Goal: Task Accomplishment & Management: Use online tool/utility

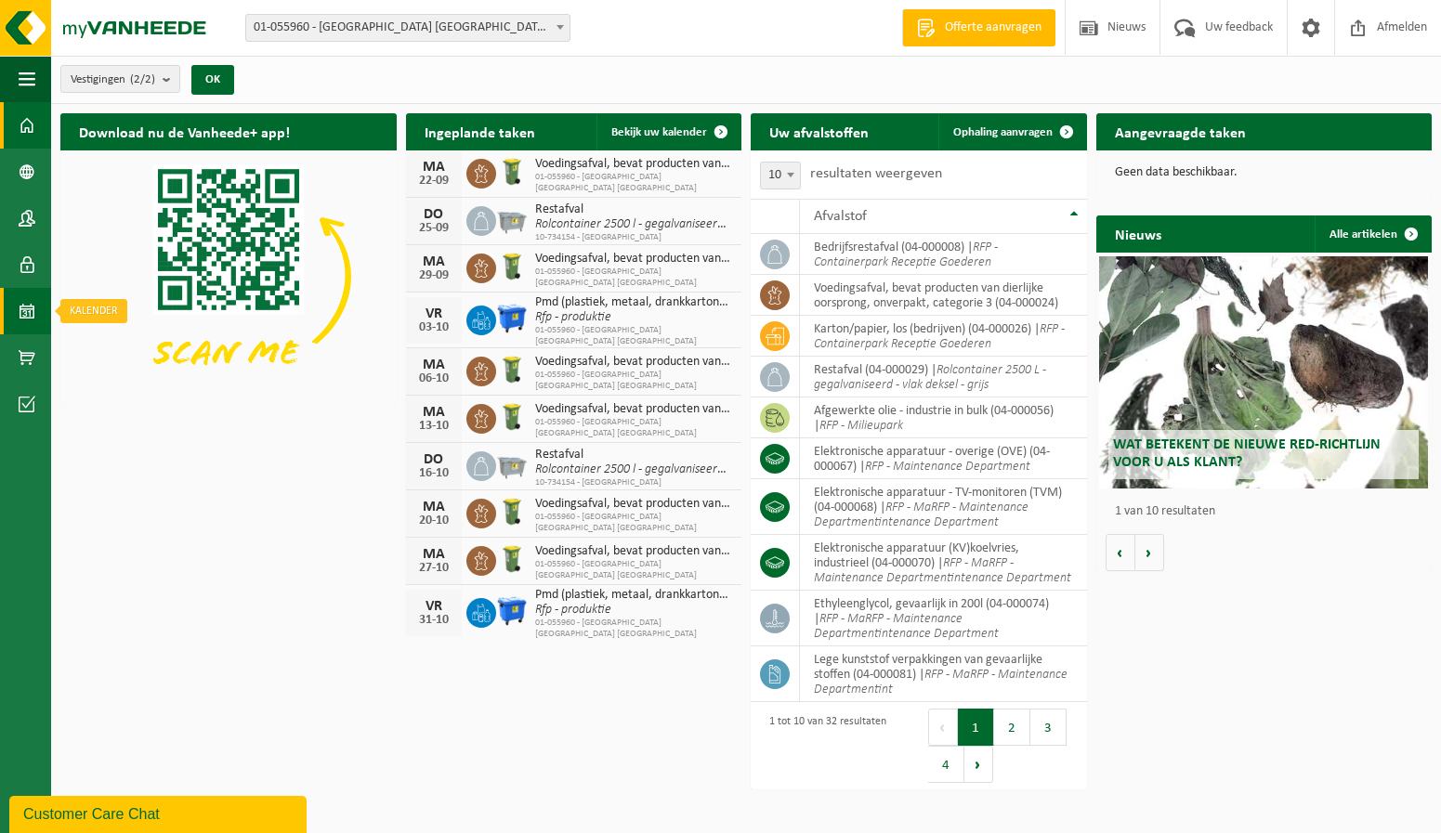
click at [32, 316] on span at bounding box center [27, 311] width 17 height 46
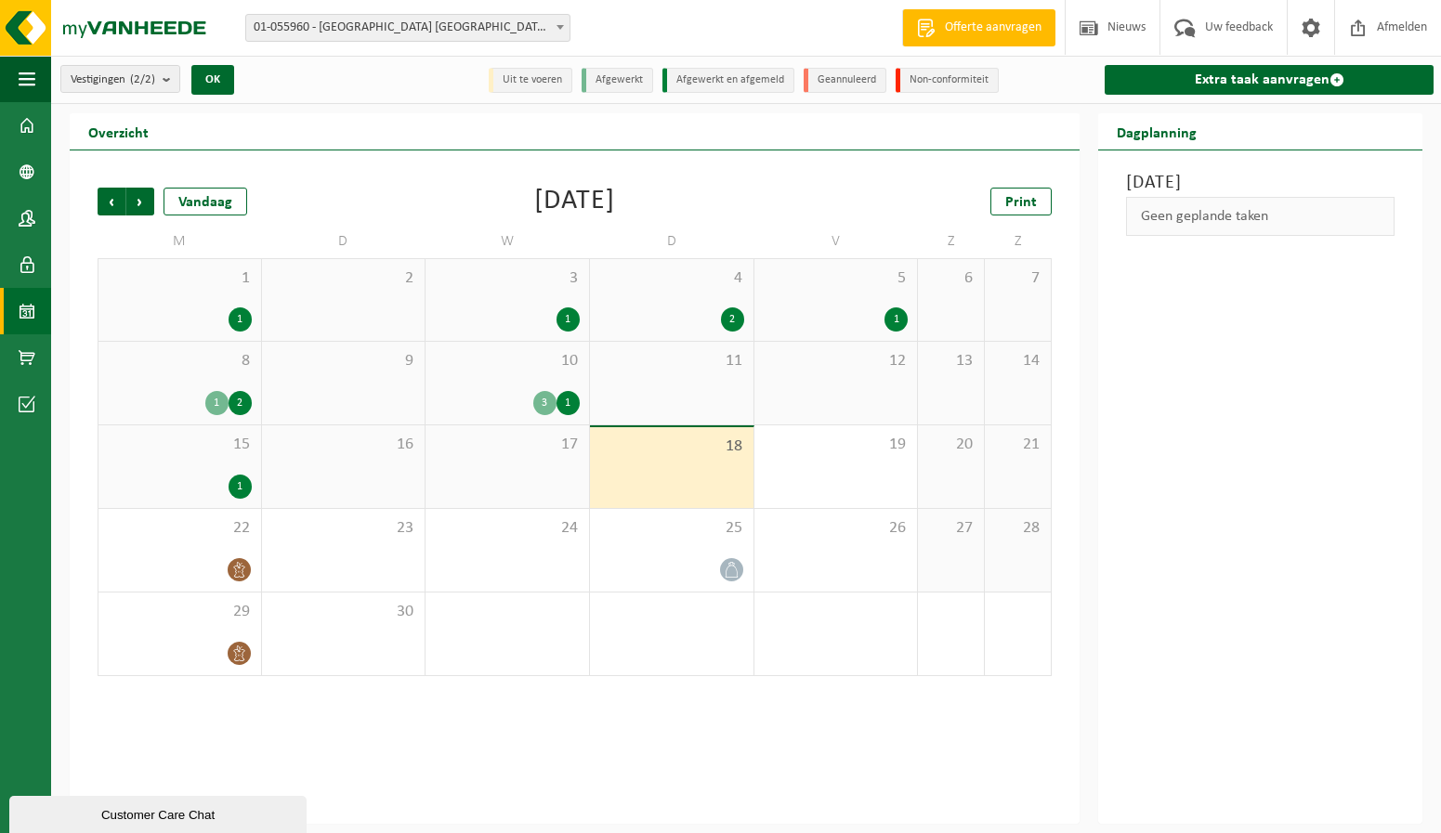
click at [227, 486] on div "1" at bounding box center [180, 487] width 144 height 24
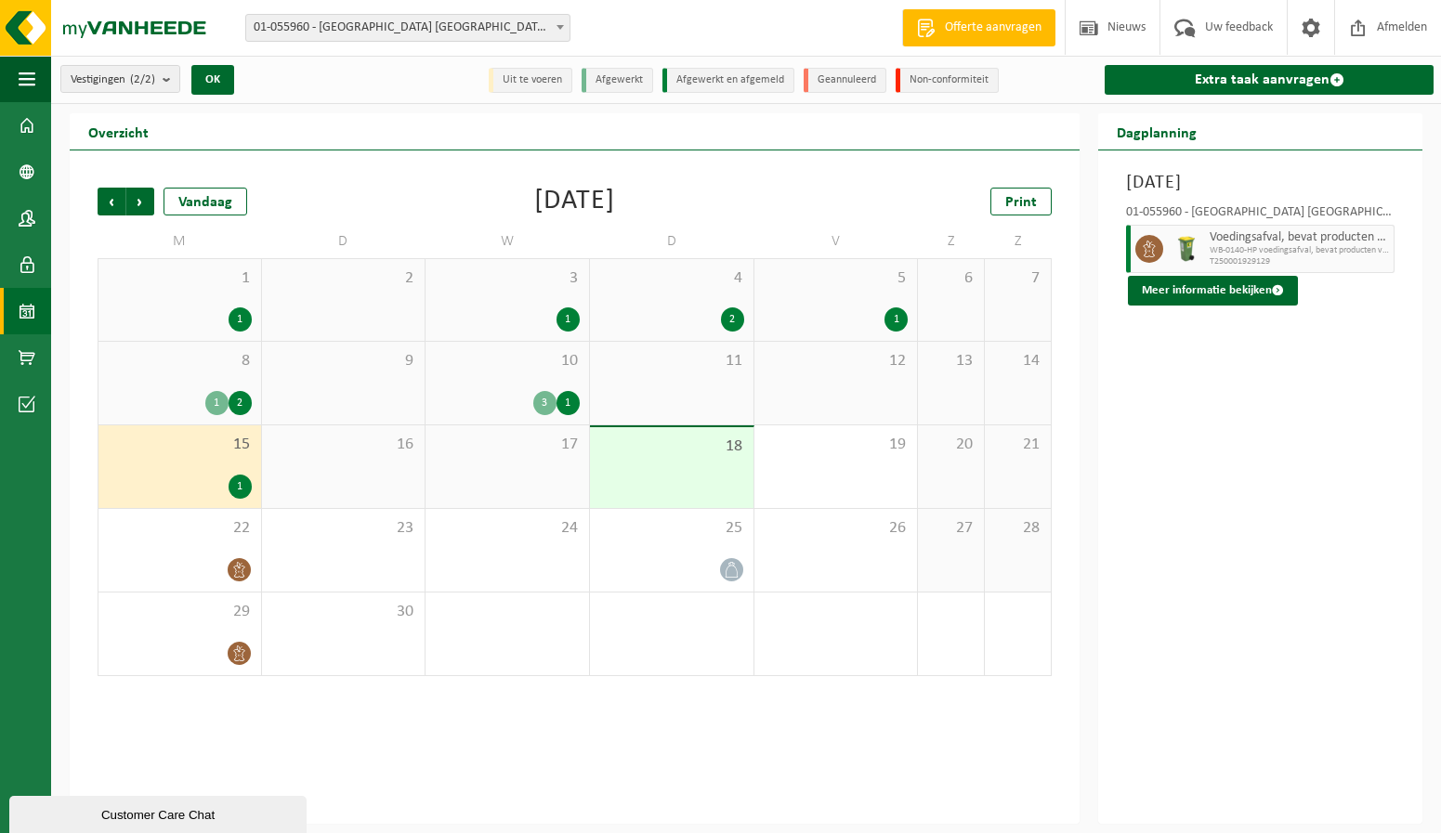
click at [571, 407] on div "1" at bounding box center [568, 403] width 23 height 24
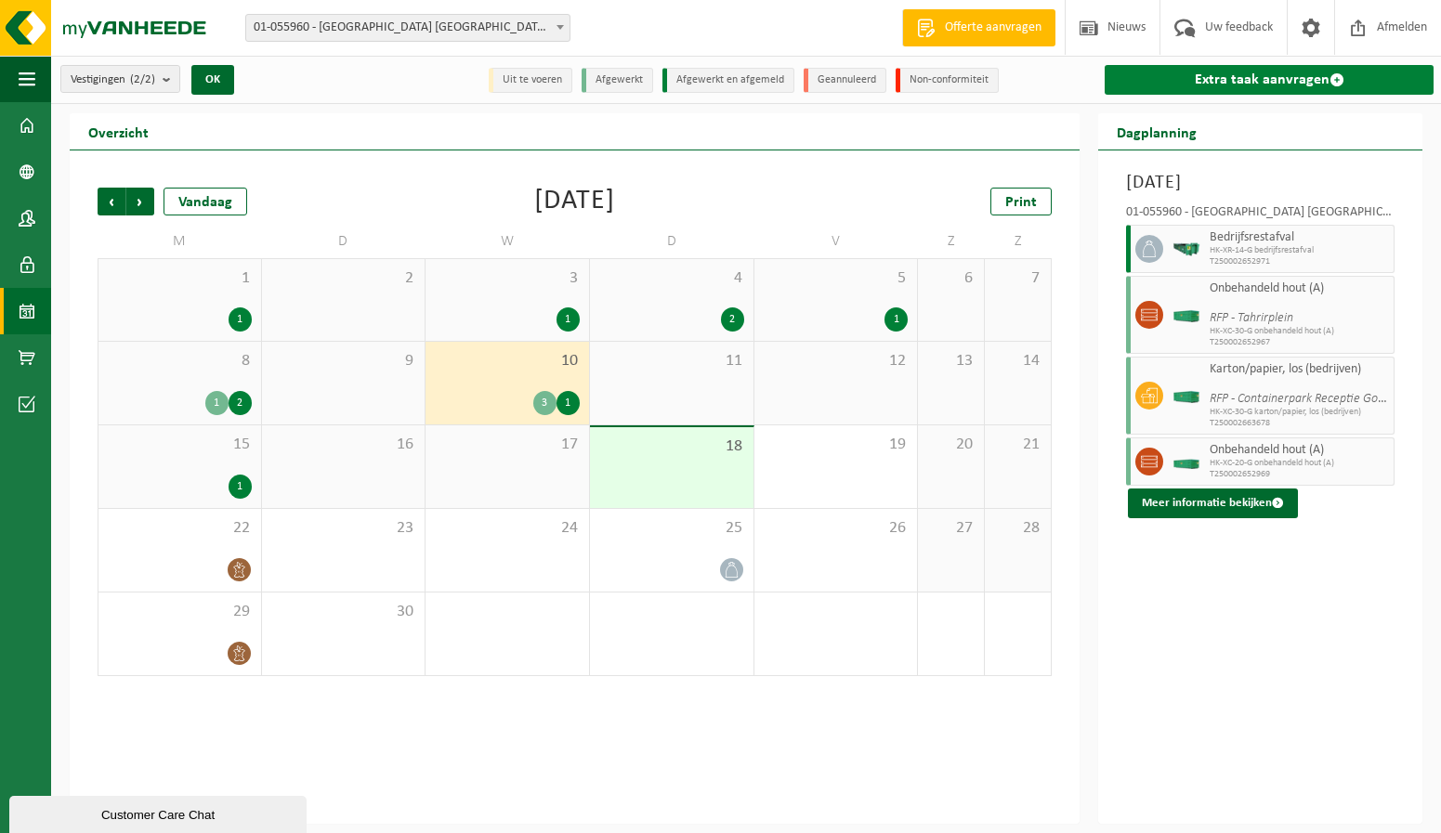
click at [1261, 82] on link "Extra taak aanvragen" at bounding box center [1269, 80] width 329 height 30
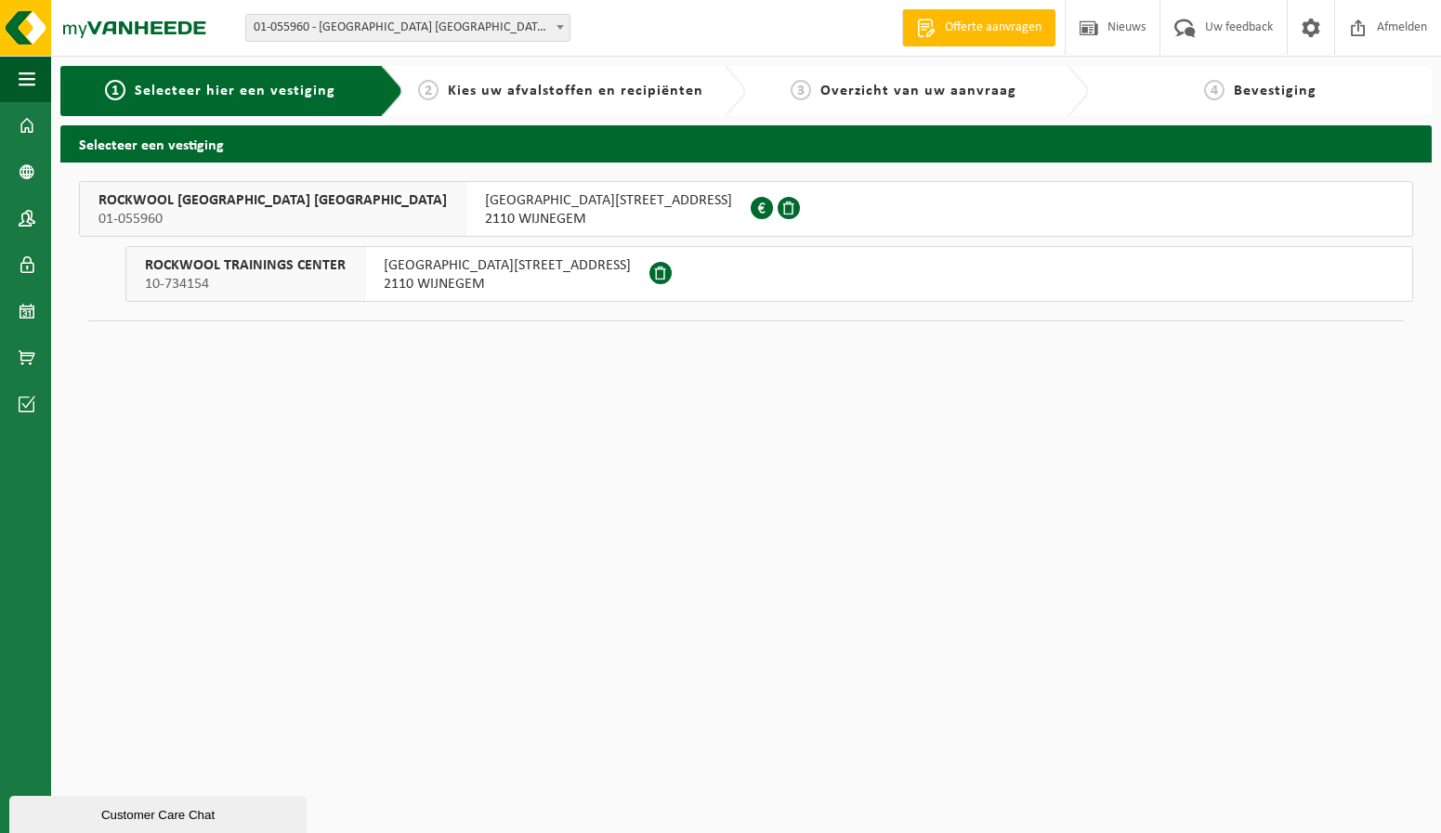
click at [172, 203] on span "ROCKWOOL BELGIUM NV" at bounding box center [272, 200] width 348 height 19
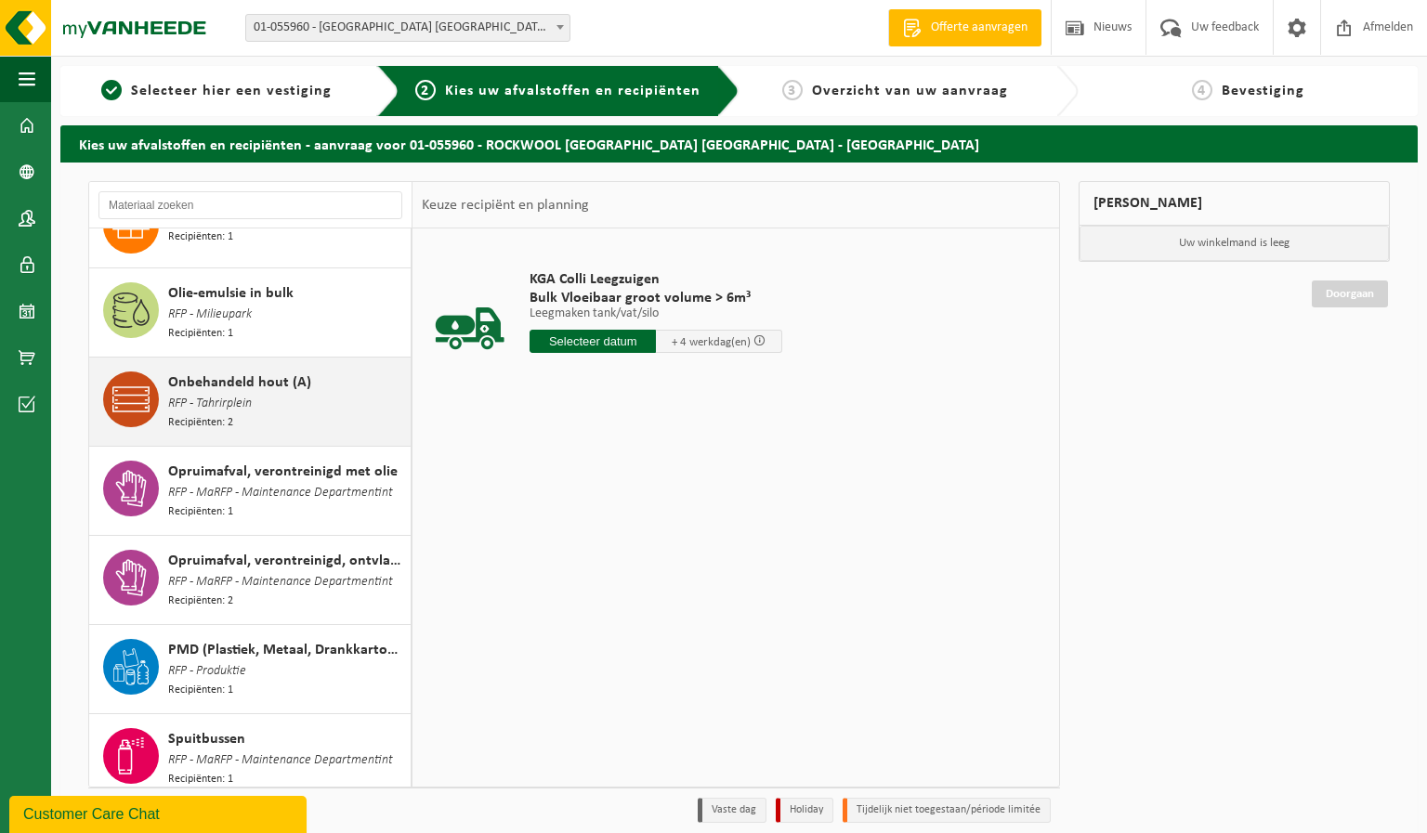
click at [278, 432] on div "Onbehandeld hout (A) RFP - Tahrirplein Recipiënten: 2" at bounding box center [287, 402] width 238 height 60
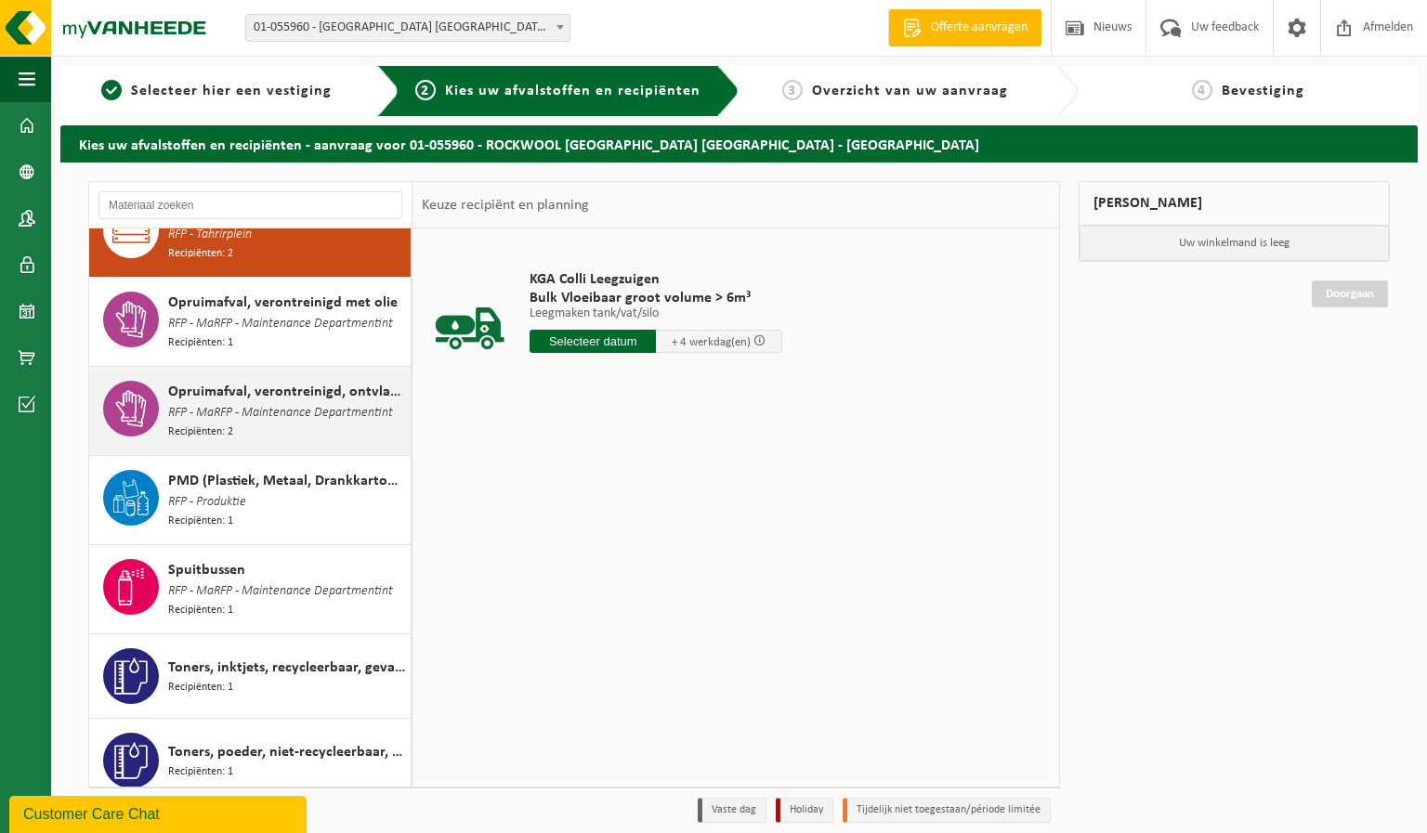
scroll to position [1842, 0]
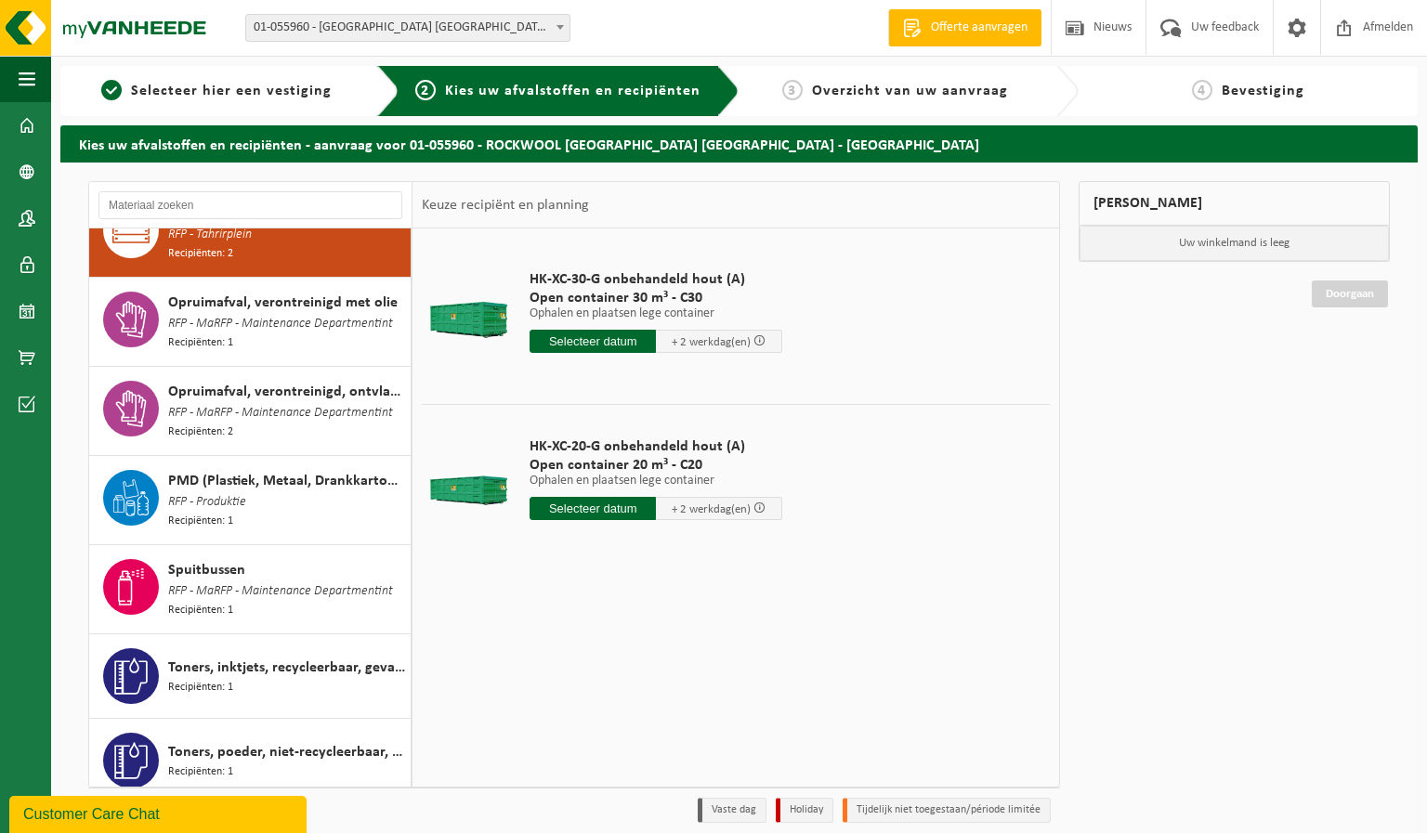
click at [605, 344] on input "text" at bounding box center [593, 341] width 126 height 23
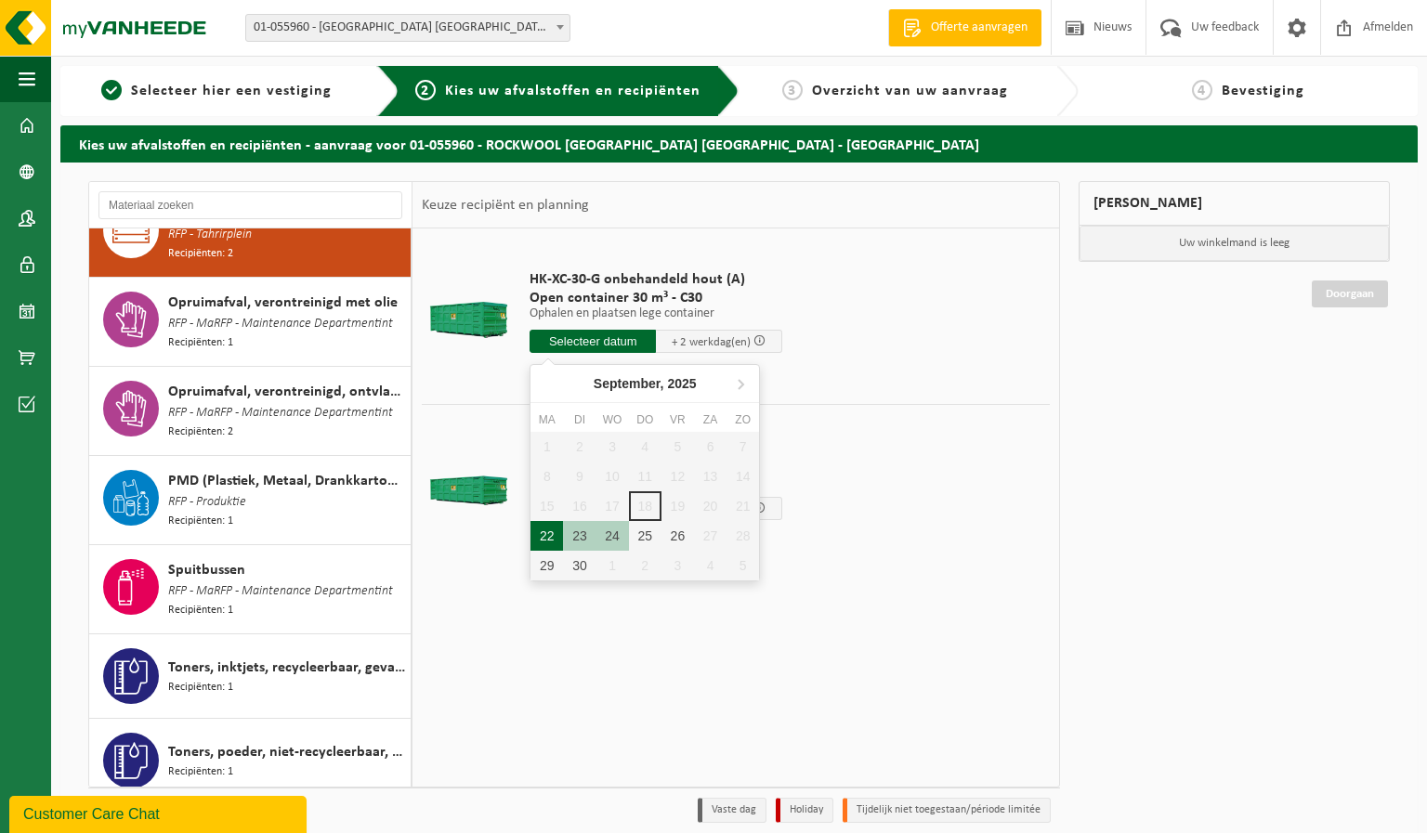
click at [545, 537] on div "22" at bounding box center [547, 536] width 33 height 30
type input "Van 2025-09-22"
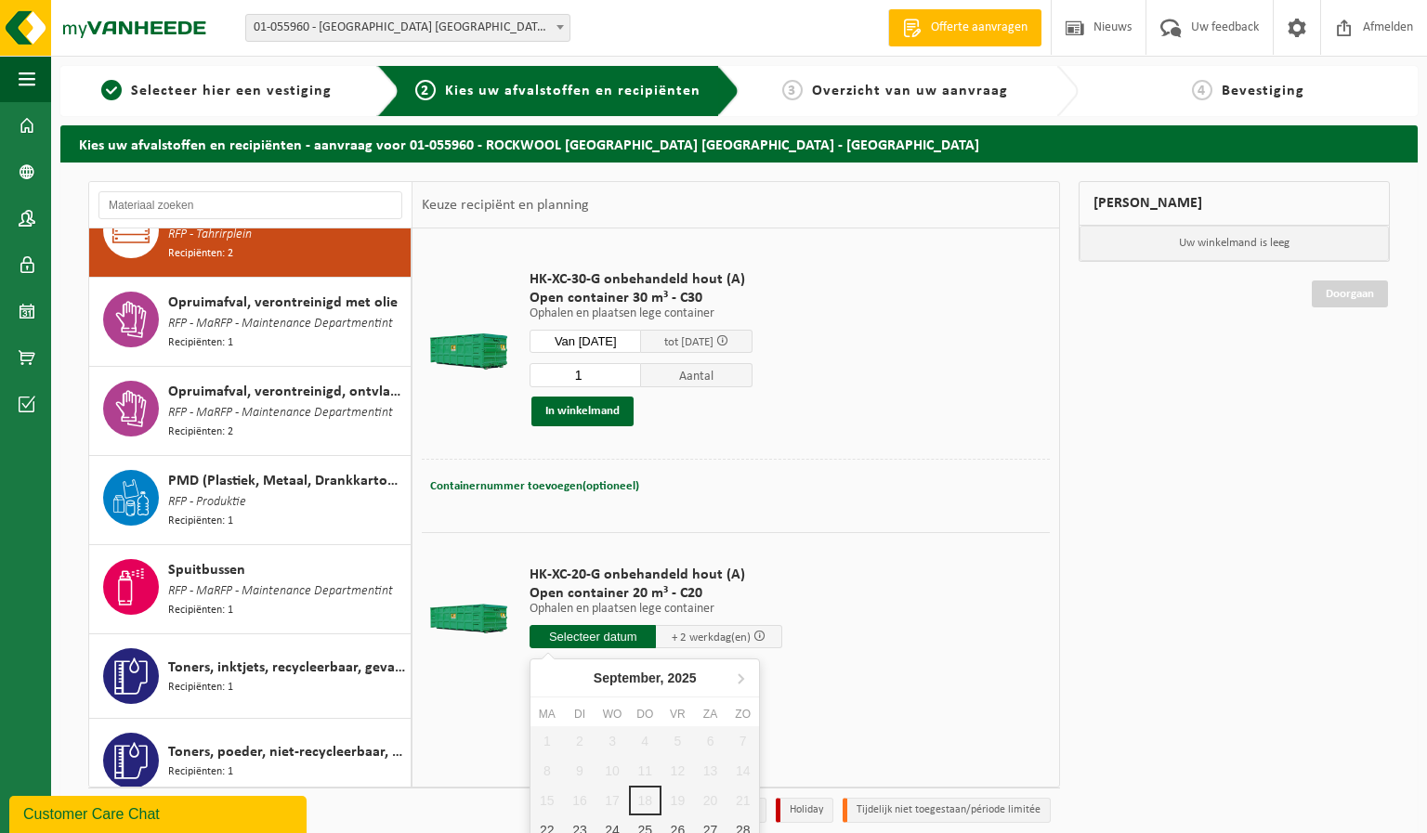
click at [602, 631] on input "text" at bounding box center [593, 636] width 126 height 23
click at [550, 825] on div "22" at bounding box center [547, 831] width 33 height 30
type input "Van 2025-09-22"
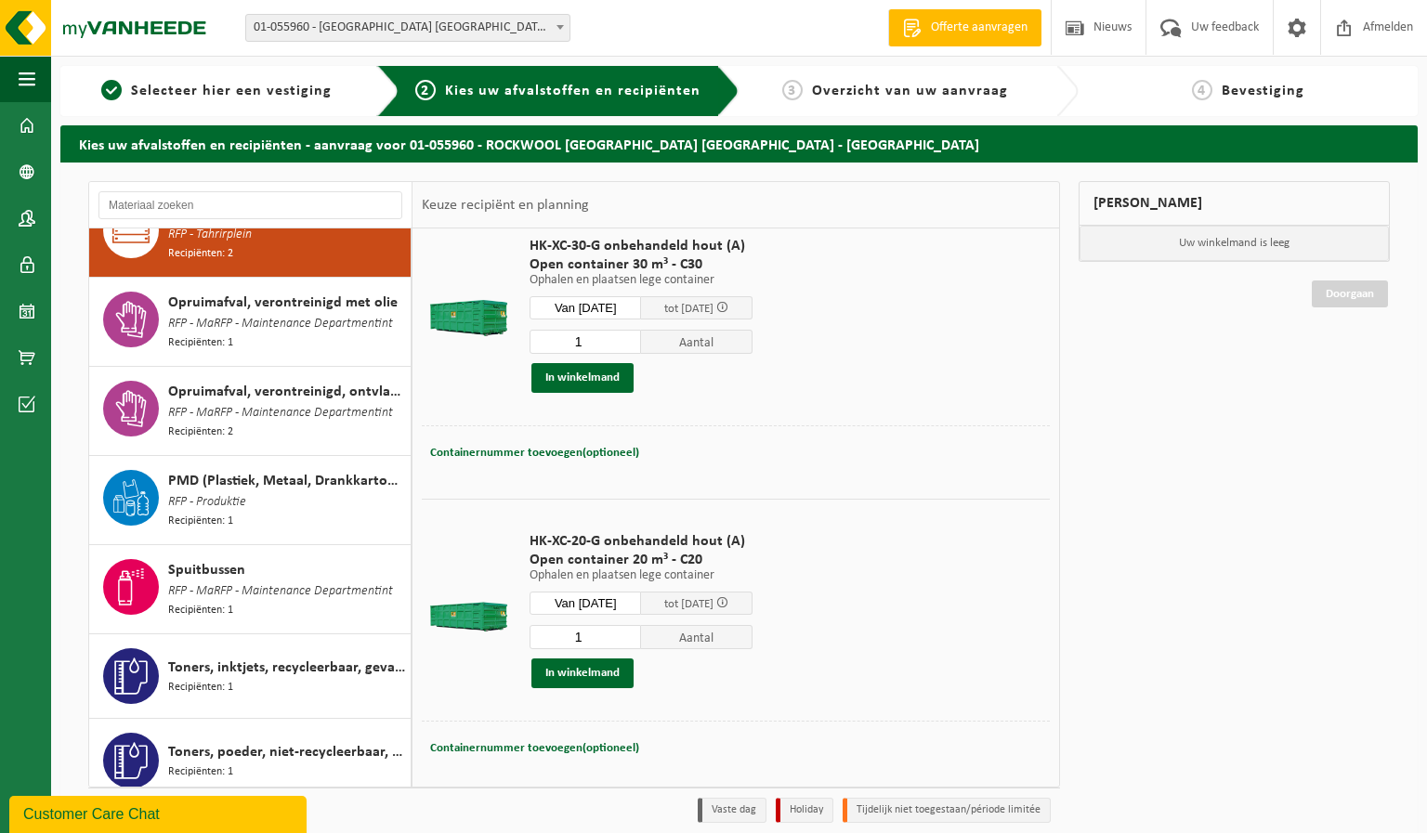
scroll to position [49, 0]
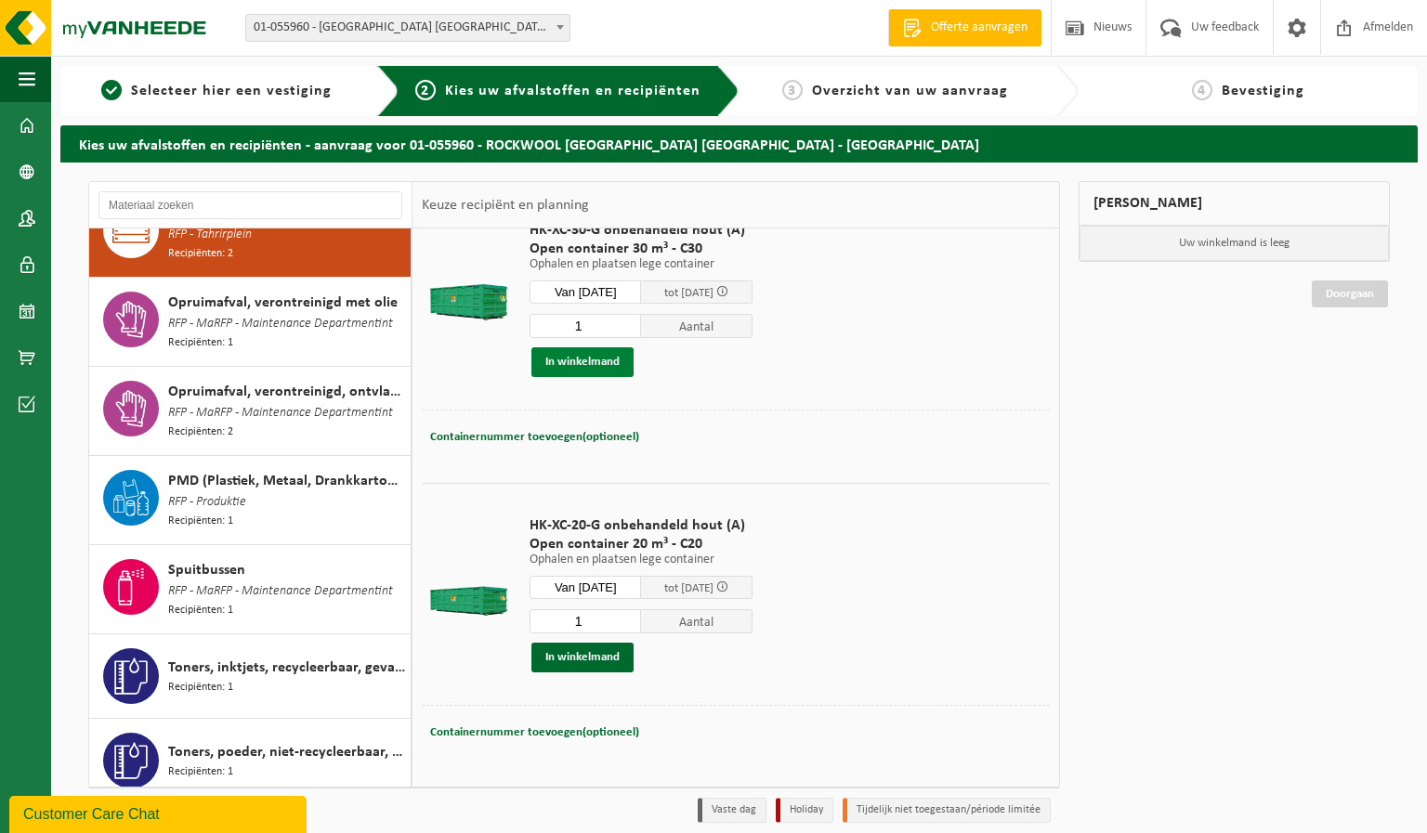
click at [603, 358] on button "In winkelmand" at bounding box center [582, 363] width 102 height 30
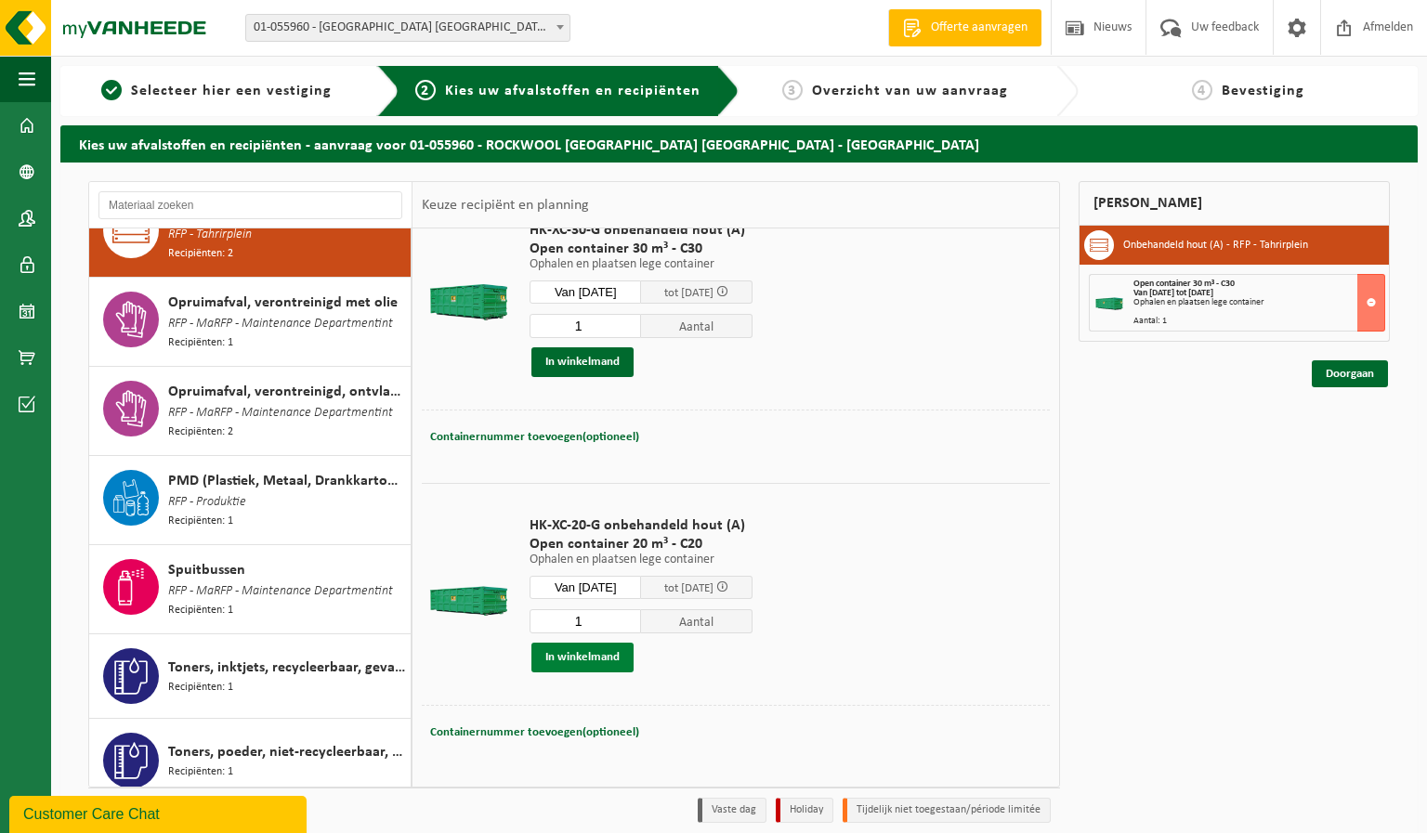
click at [597, 657] on button "In winkelmand" at bounding box center [582, 658] width 102 height 30
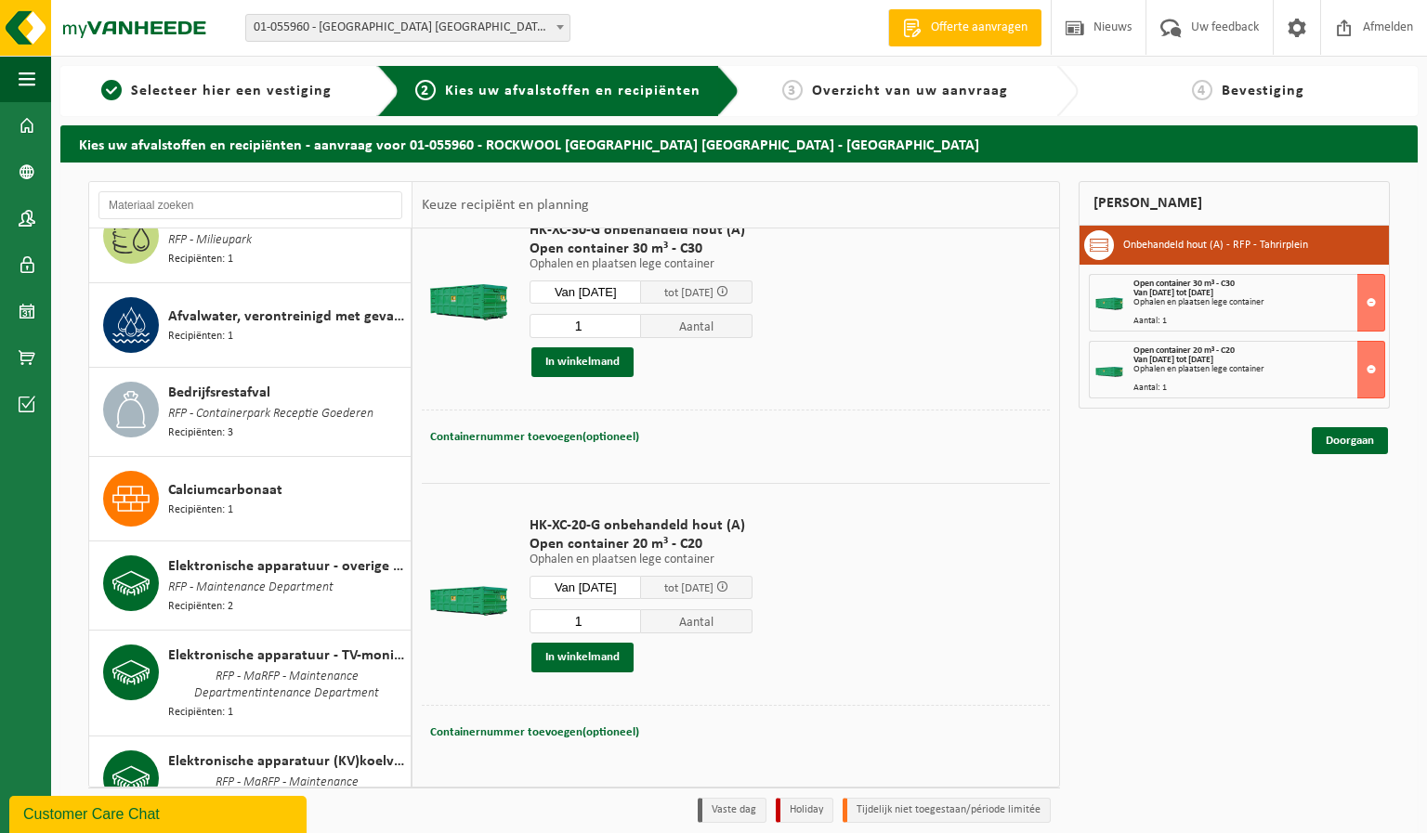
scroll to position [0, 0]
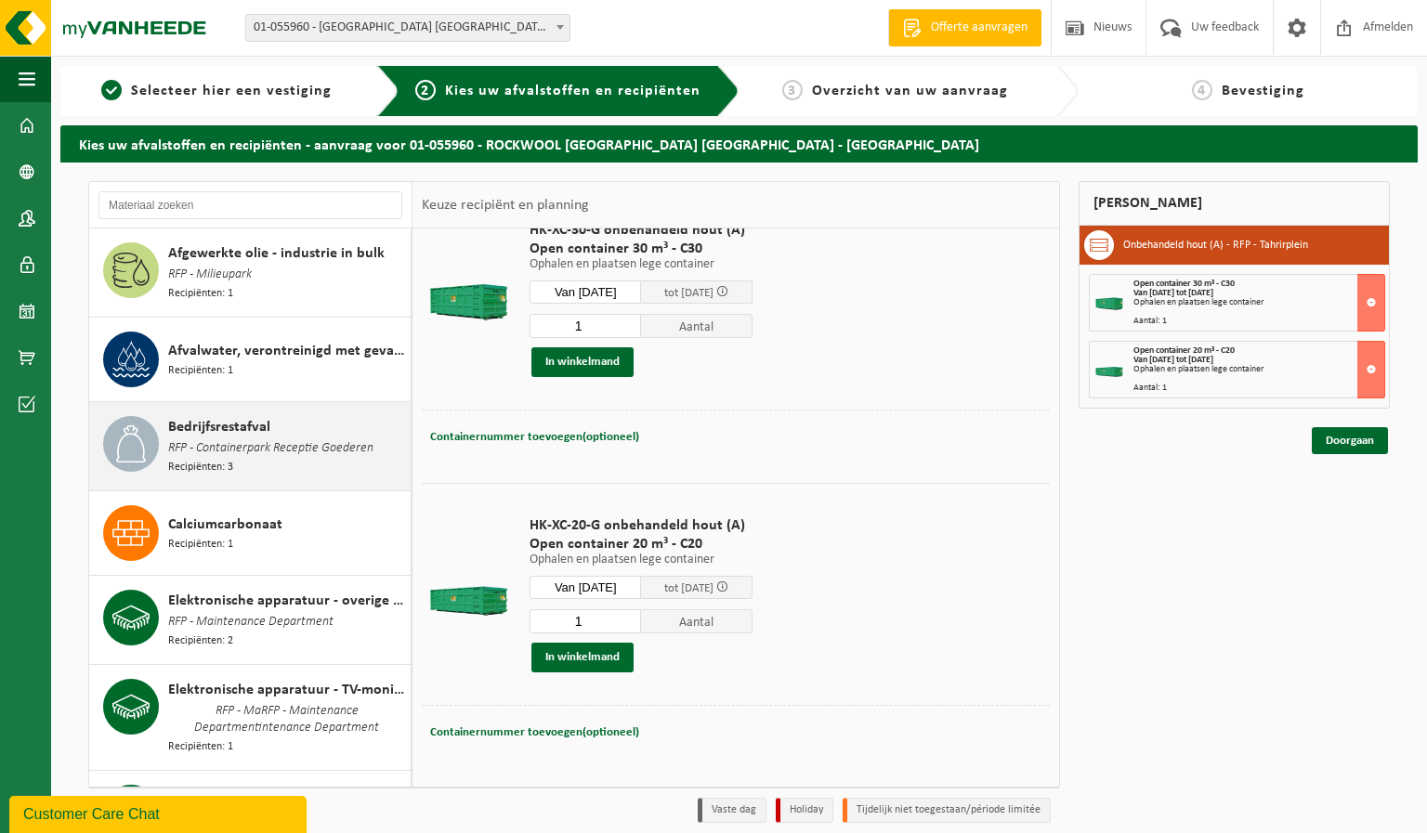
click at [269, 439] on span "RFP - Containerpark Receptie Goederen" at bounding box center [270, 449] width 205 height 20
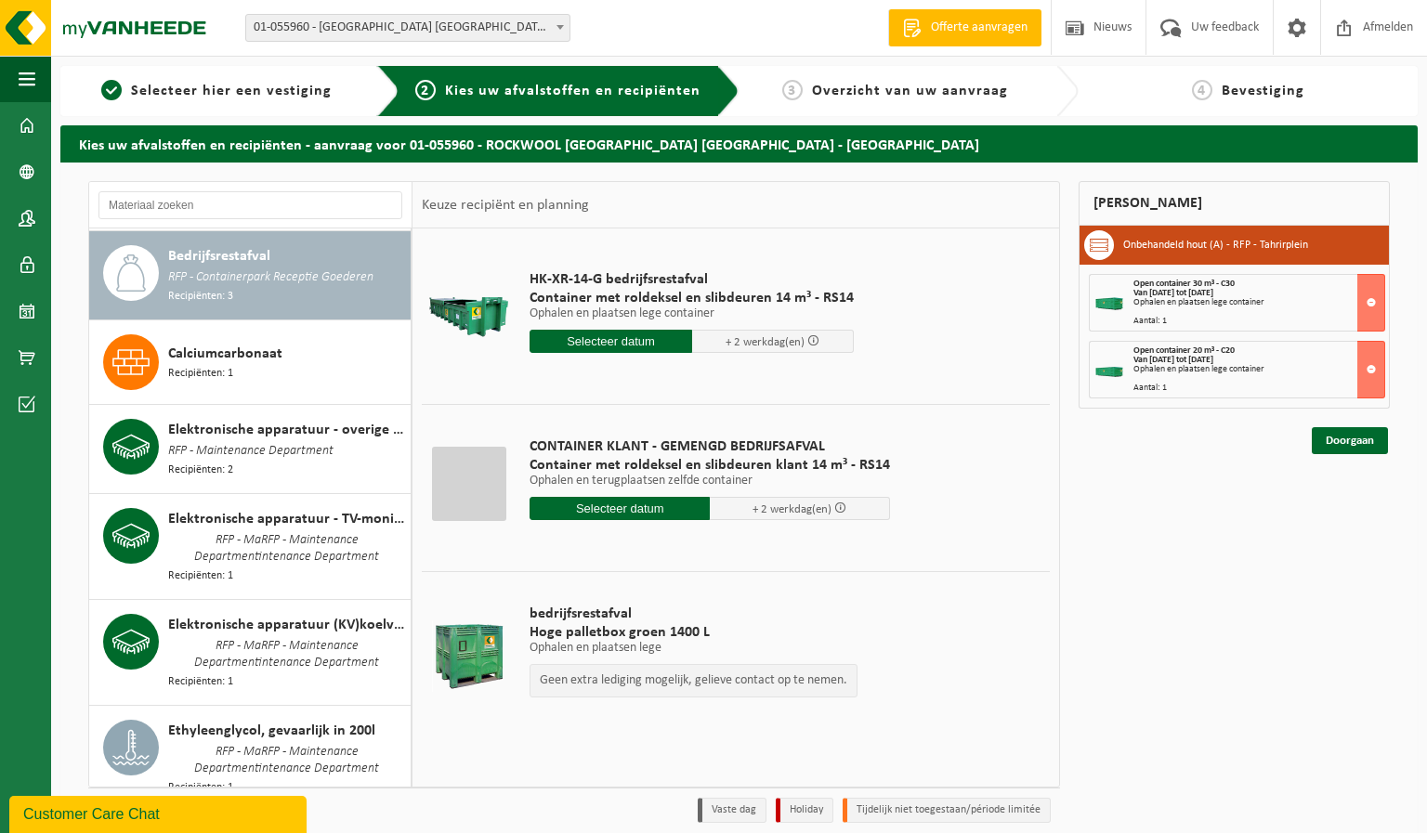
click at [596, 338] on input "text" at bounding box center [611, 341] width 163 height 23
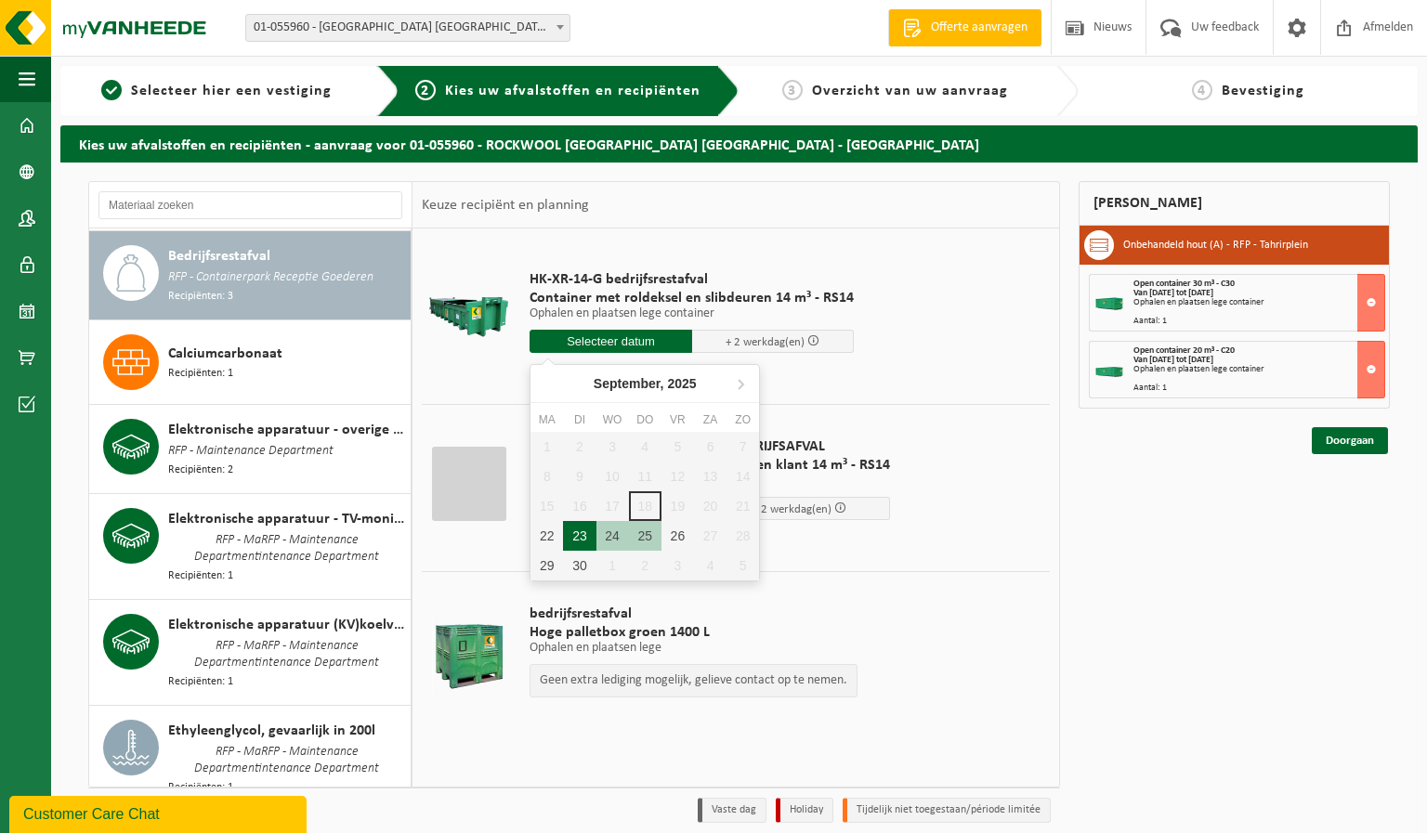
click at [577, 537] on div "23" at bounding box center [579, 536] width 33 height 30
type input "Van 2025-09-23"
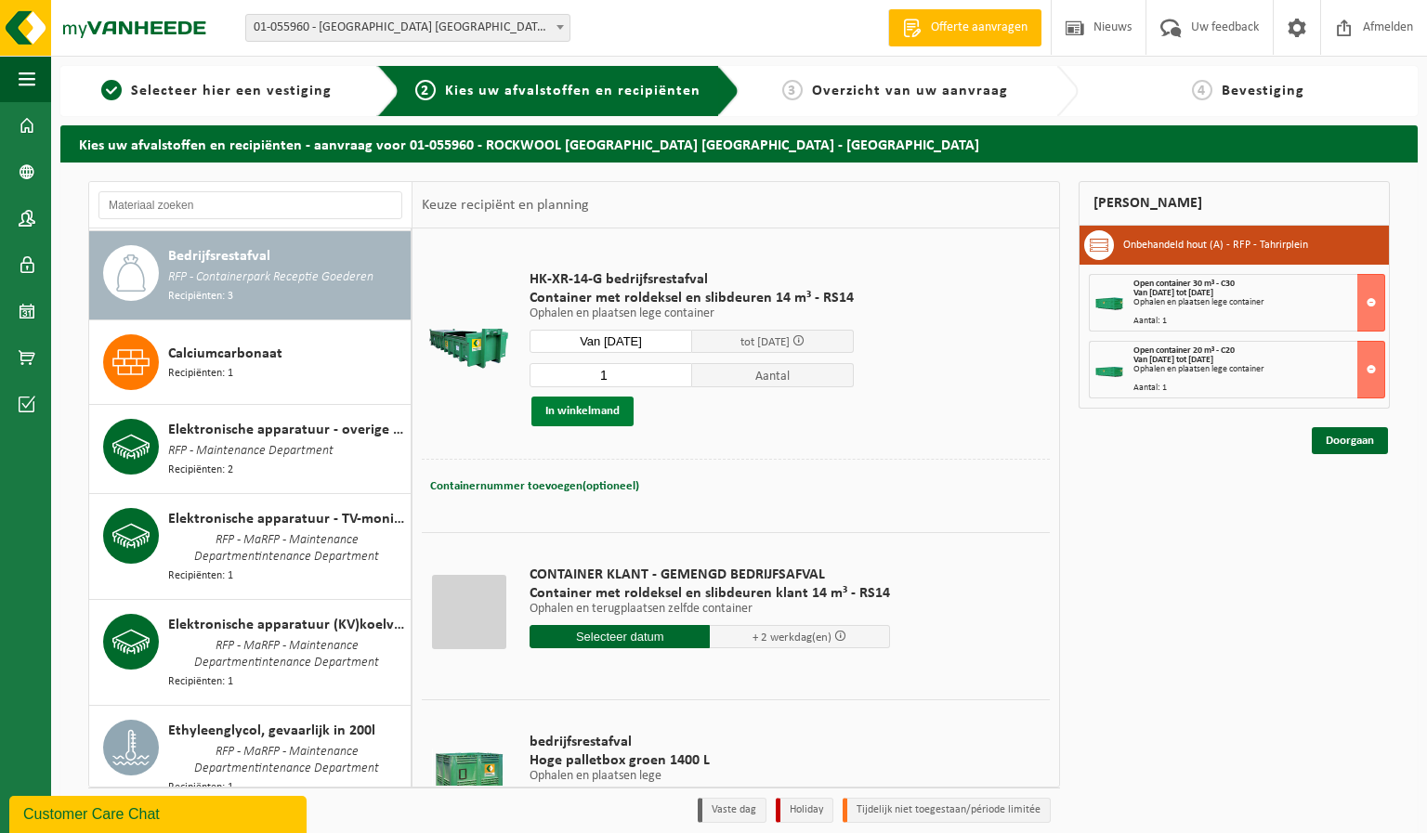
click at [601, 410] on button "In winkelmand" at bounding box center [582, 412] width 102 height 30
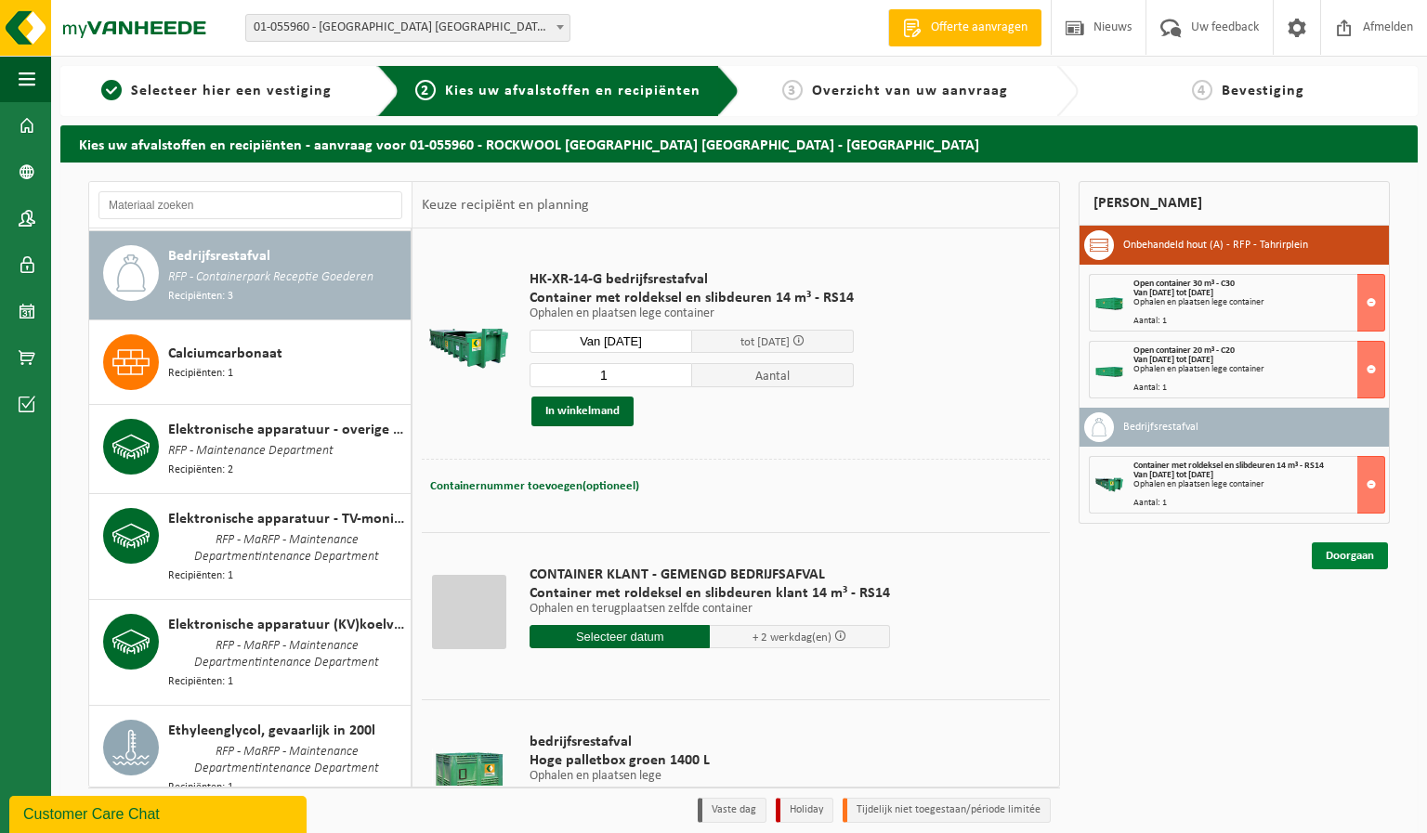
click at [1357, 557] on link "Doorgaan" at bounding box center [1350, 556] width 76 height 27
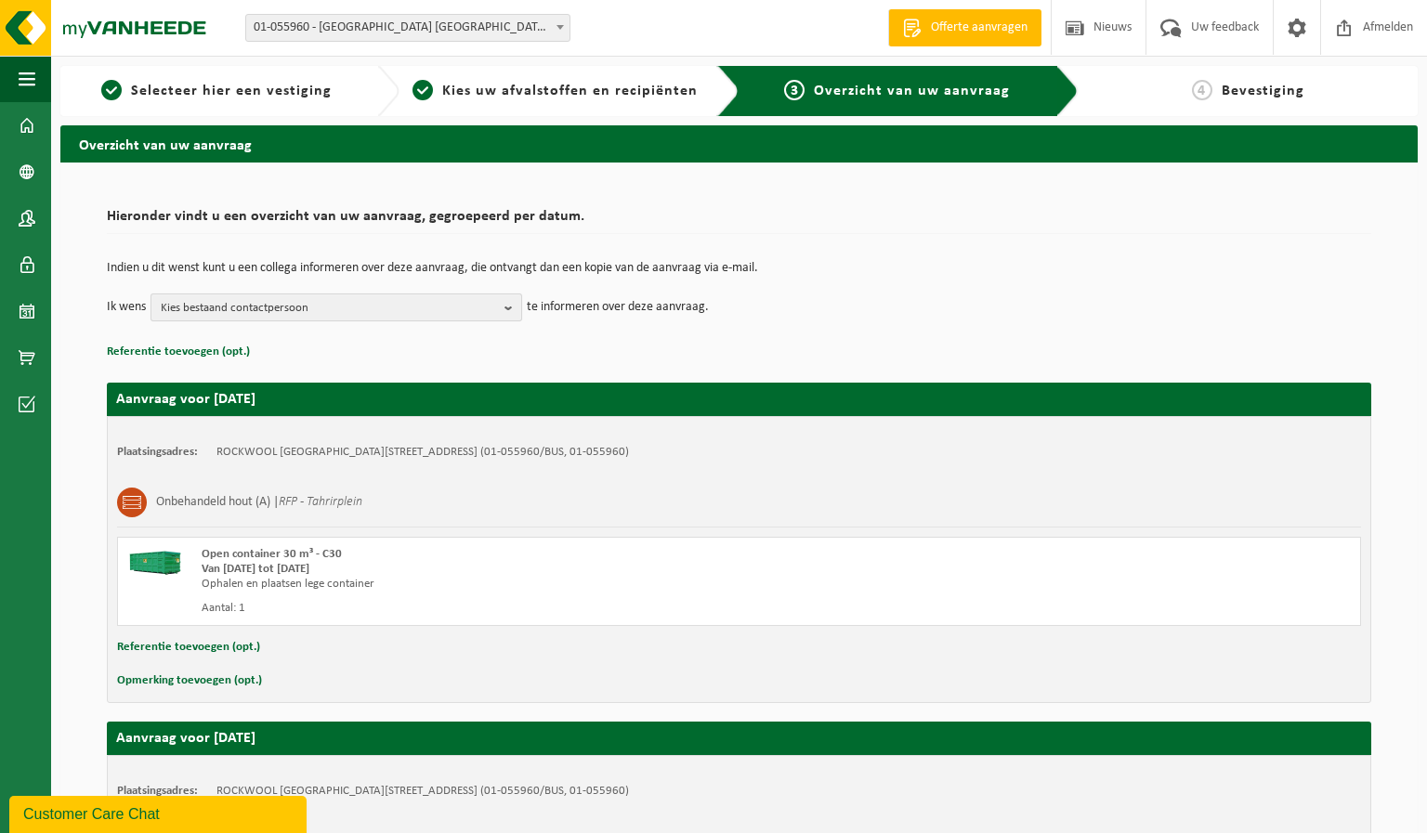
click at [509, 309] on b "button" at bounding box center [513, 308] width 17 height 26
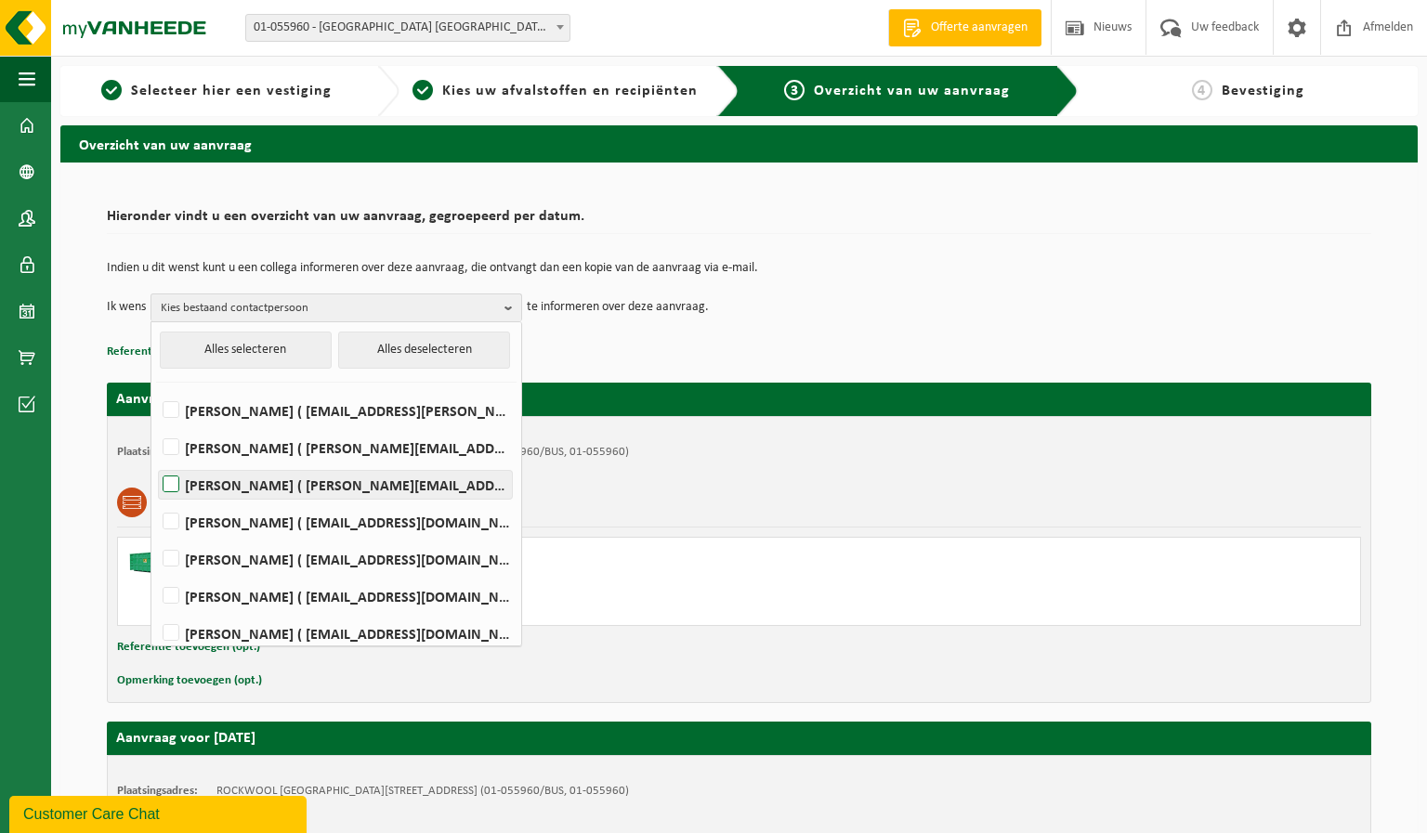
click at [177, 488] on label "[PERSON_NAME] ( [PERSON_NAME][EMAIL_ADDRESS][DOMAIN_NAME] )" at bounding box center [335, 485] width 353 height 28
click at [156, 462] on input "[PERSON_NAME] ( [PERSON_NAME][EMAIL_ADDRESS][DOMAIN_NAME] )" at bounding box center [155, 461] width 1 height 1
checkbox input "true"
click at [177, 514] on label "[PERSON_NAME] ( [EMAIL_ADDRESS][DOMAIN_NAME] )" at bounding box center [335, 522] width 353 height 28
click at [156, 499] on input "[PERSON_NAME] ( [EMAIL_ADDRESS][DOMAIN_NAME] )" at bounding box center [155, 498] width 1 height 1
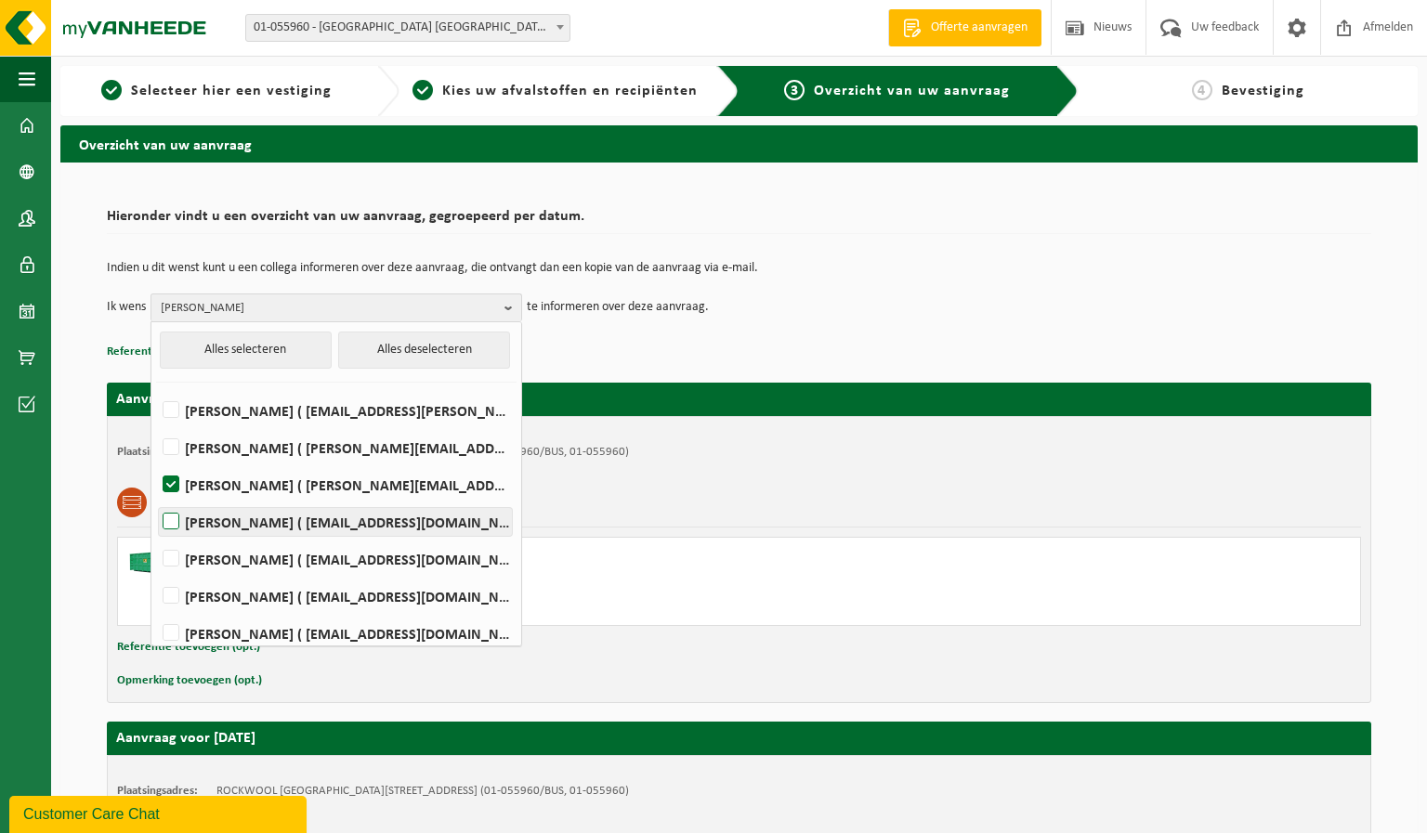
checkbox input "true"
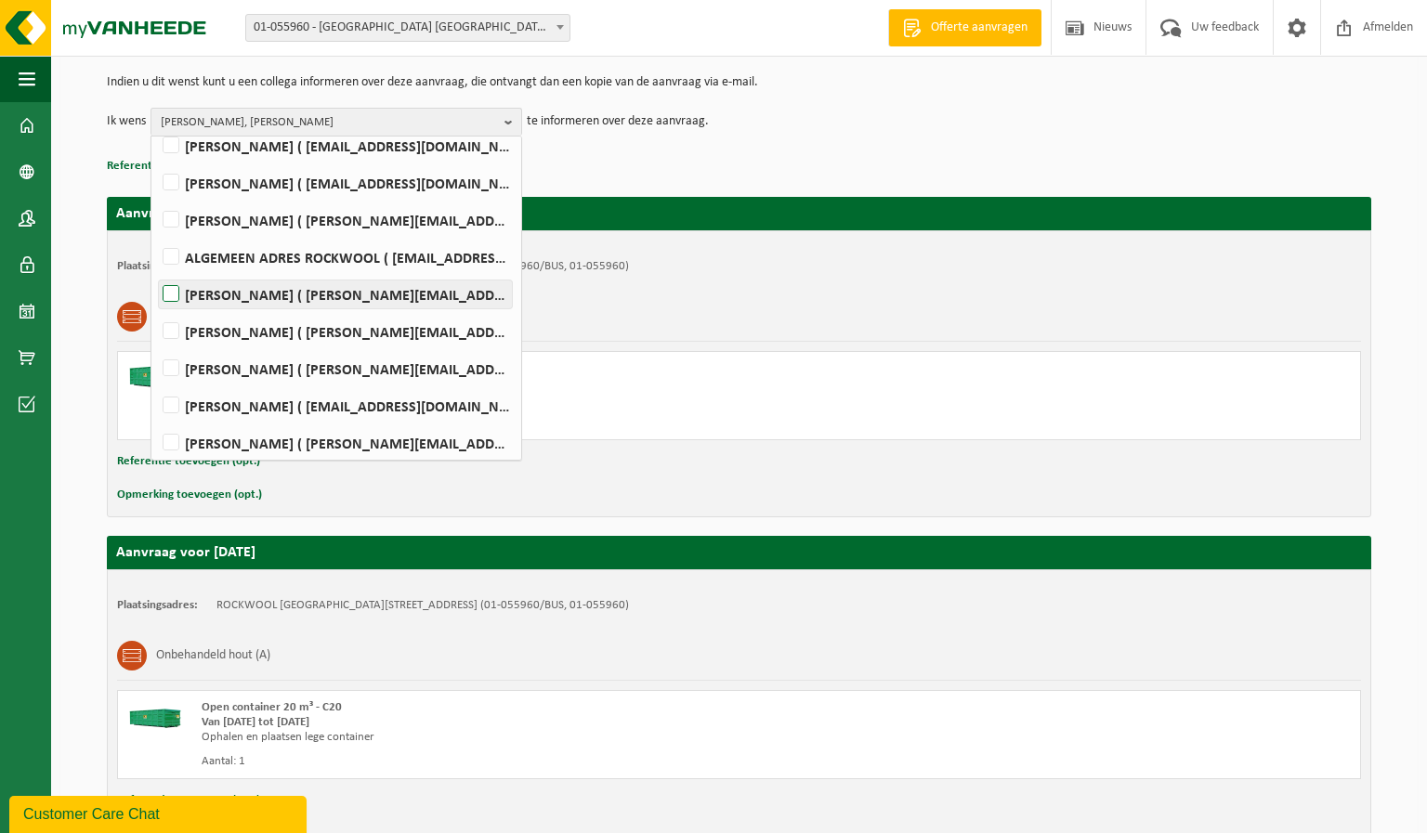
scroll to position [308, 0]
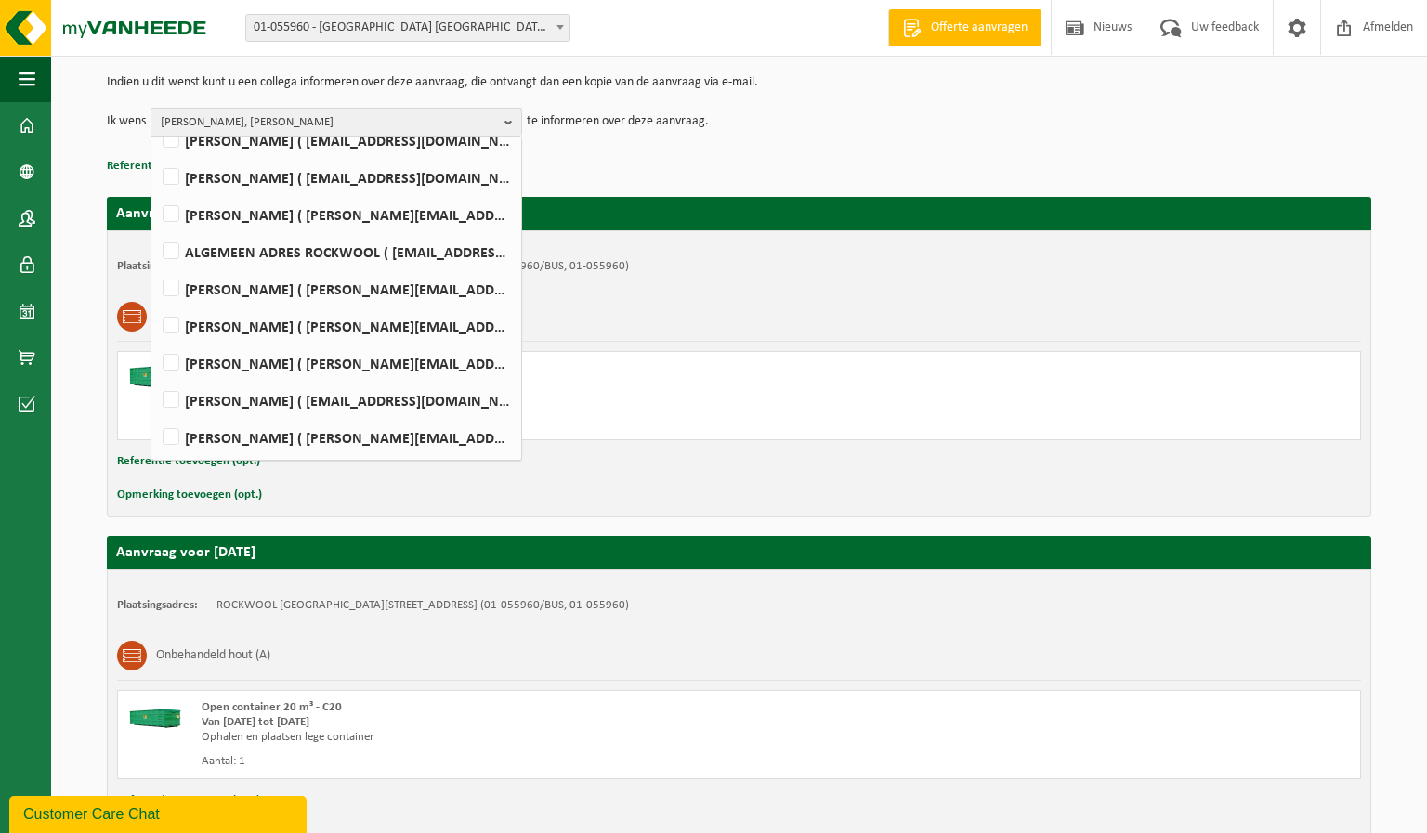
click at [785, 151] on div "Indien u dit wenst kunt u een collega informeren over deze aanvraag, die ontvan…" at bounding box center [739, 106] width 1265 height 97
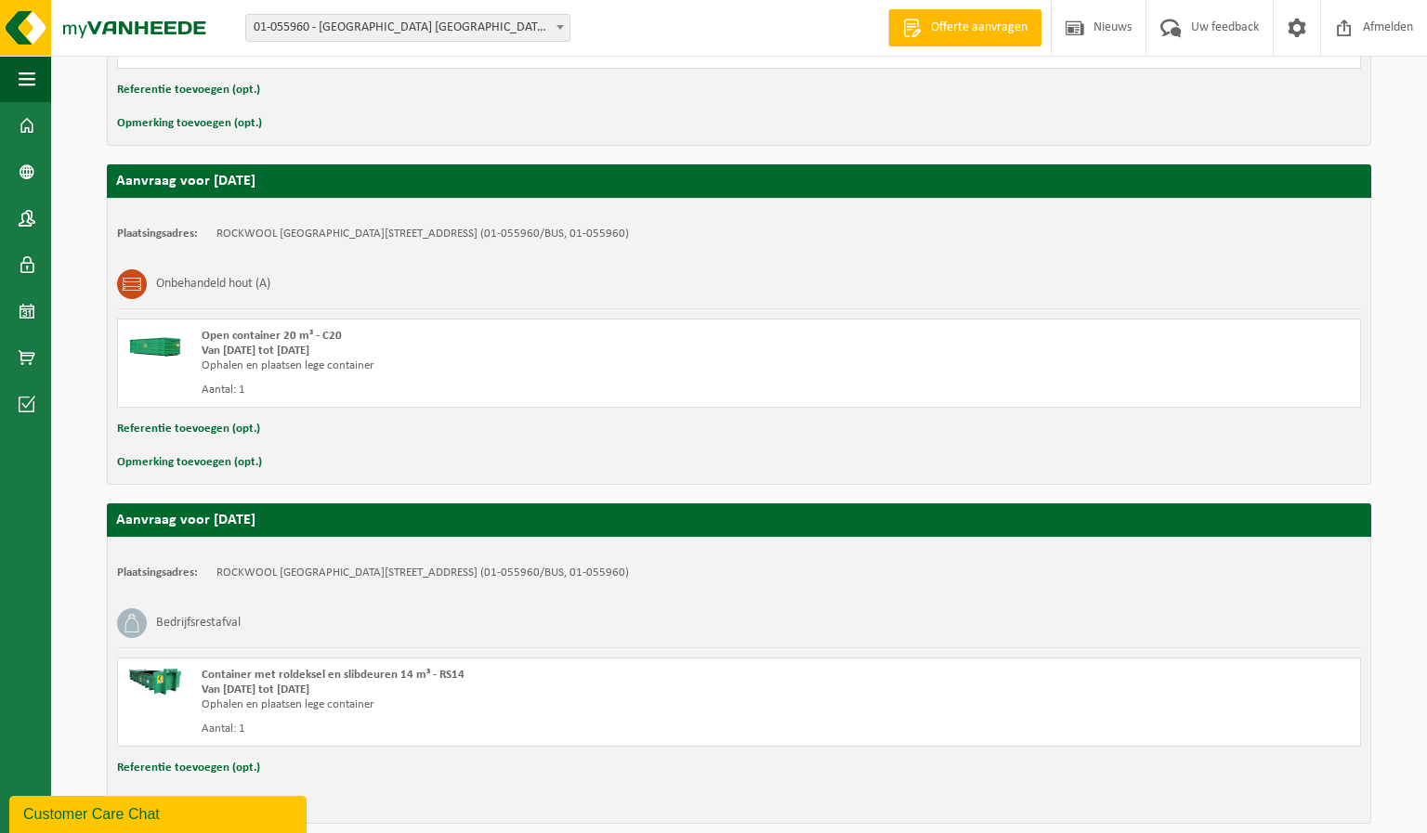
scroll to position [642, 0]
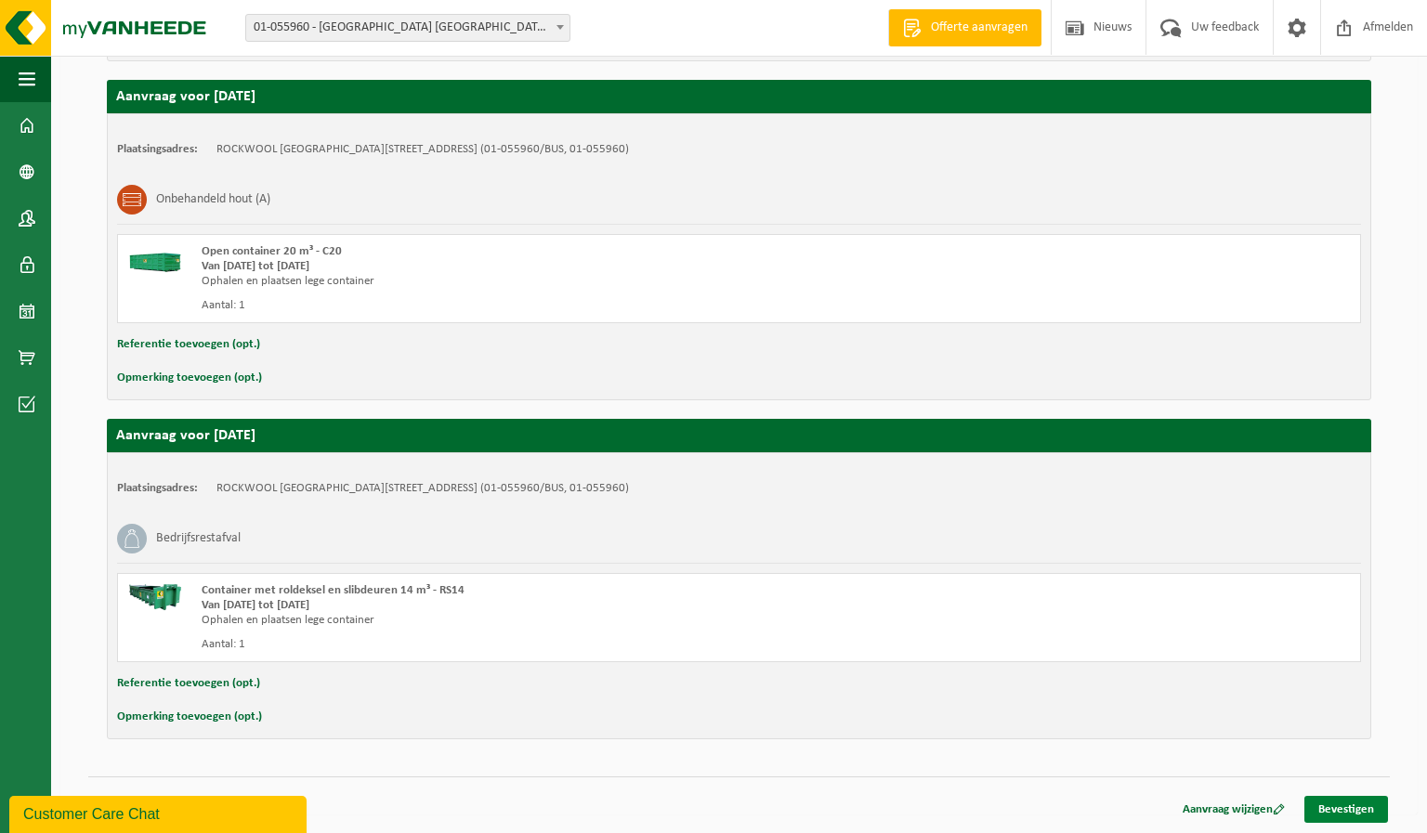
click at [1334, 806] on link "Bevestigen" at bounding box center [1347, 809] width 84 height 27
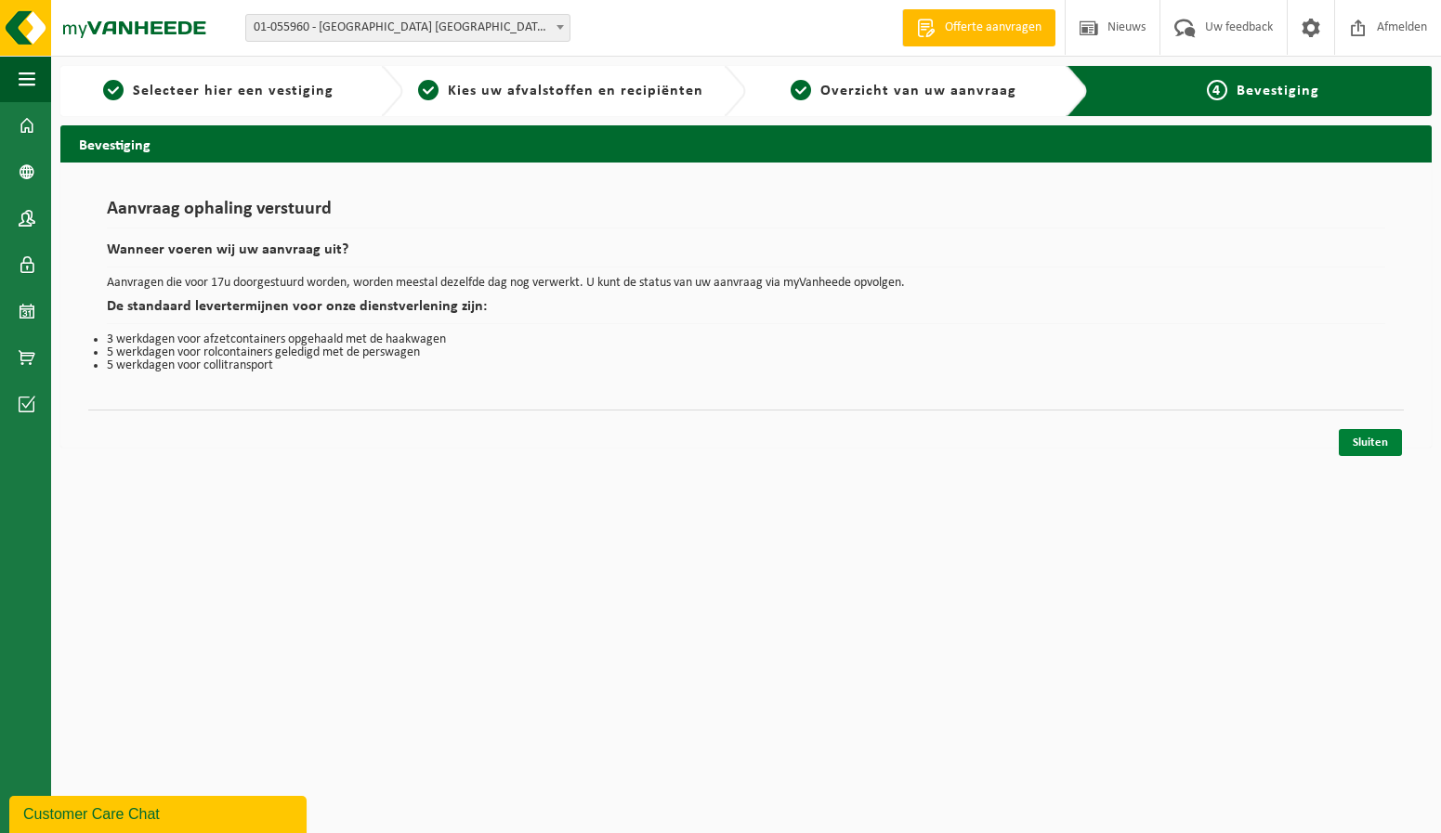
click at [1361, 445] on link "Sluiten" at bounding box center [1370, 442] width 63 height 27
